Goal: Information Seeking & Learning: Learn about a topic

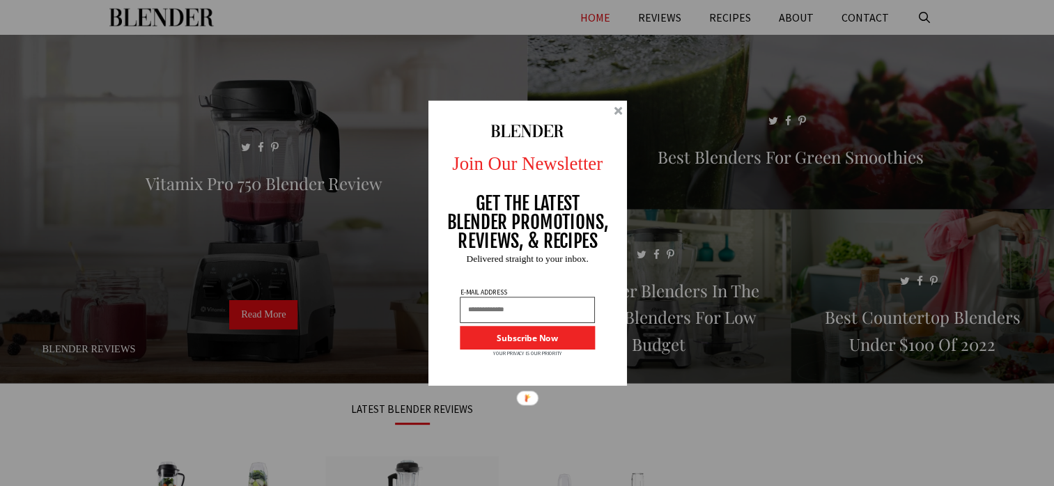
click at [612, 105] on div at bounding box center [527, 243] width 198 height 286
click at [625, 110] on div at bounding box center [527, 243] width 198 height 286
click at [614, 109] on div at bounding box center [618, 111] width 8 height 8
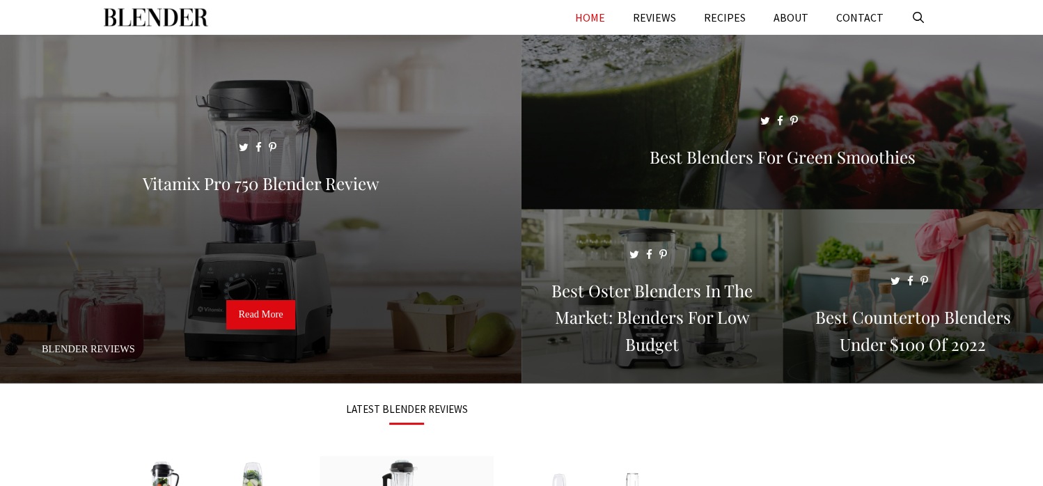
click at [614, 109] on span at bounding box center [783, 128] width 522 height 187
